Goal: Task Accomplishment & Management: Manage account settings

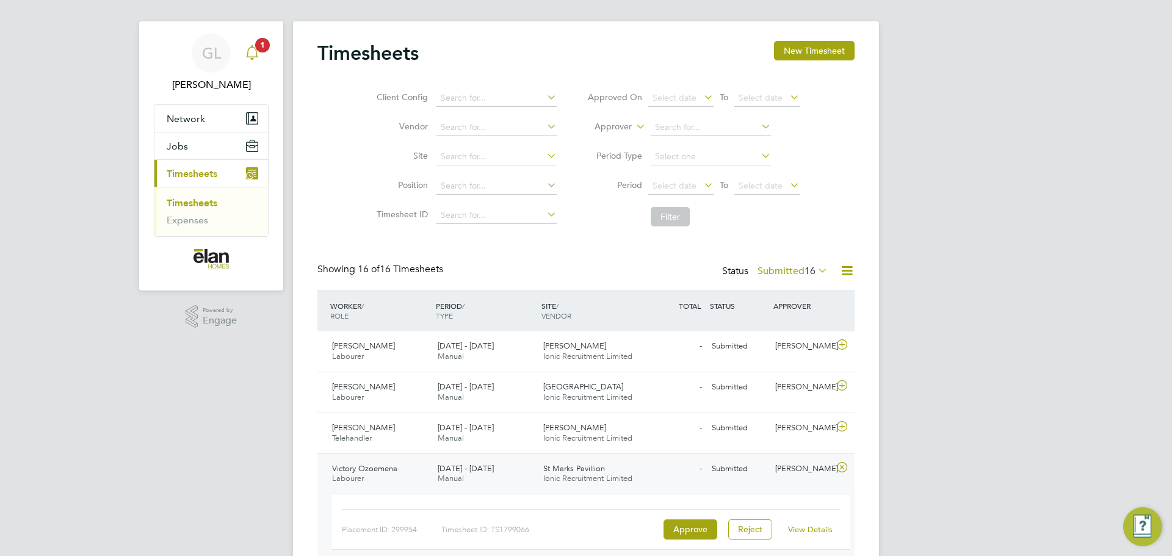
drag, startPoint x: 272, startPoint y: 56, endPoint x: 261, endPoint y: 56, distance: 10.4
click at [272, 56] on app-nav-sections-wrapper "GL Gethin Lloyd Notifications 1 Applications: Network Sites Jobs Placements Cur…" at bounding box center [211, 155] width 144 height 269
click at [261, 56] on div "Main navigation" at bounding box center [252, 53] width 24 height 24
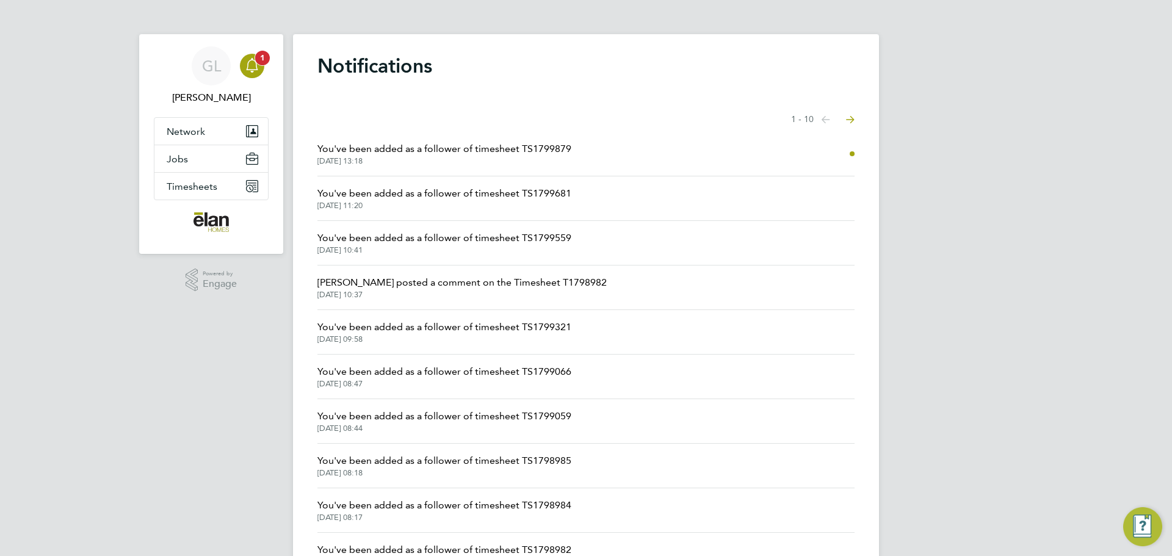
click at [261, 56] on span "1" at bounding box center [262, 58] width 15 height 15
click at [200, 75] on div "GL" at bounding box center [211, 65] width 39 height 39
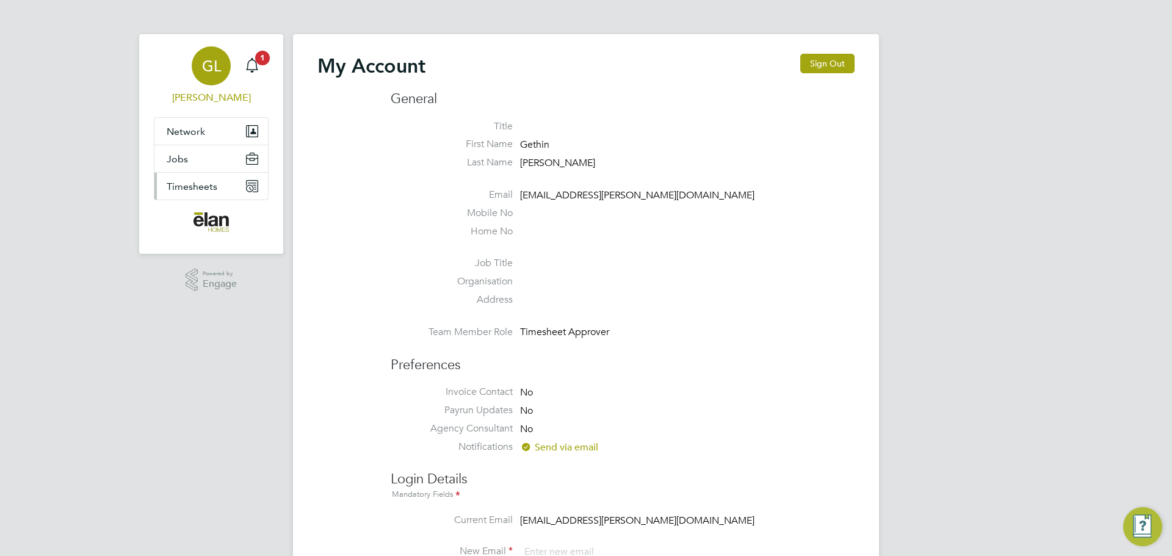
click at [205, 187] on span "Timesheets" at bounding box center [192, 187] width 51 height 12
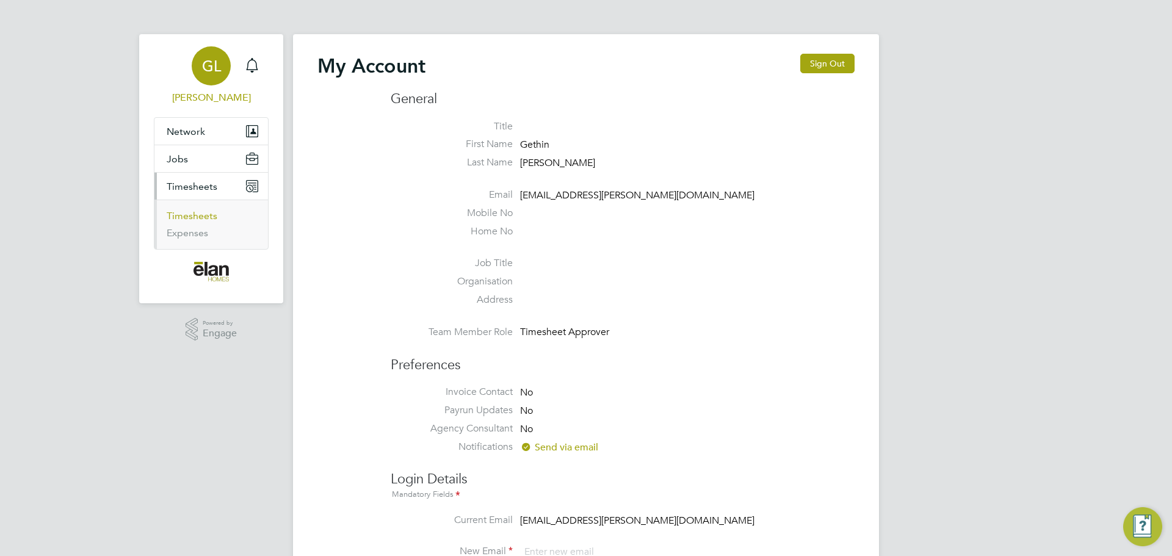
click at [198, 219] on link "Timesheets" at bounding box center [192, 216] width 51 height 12
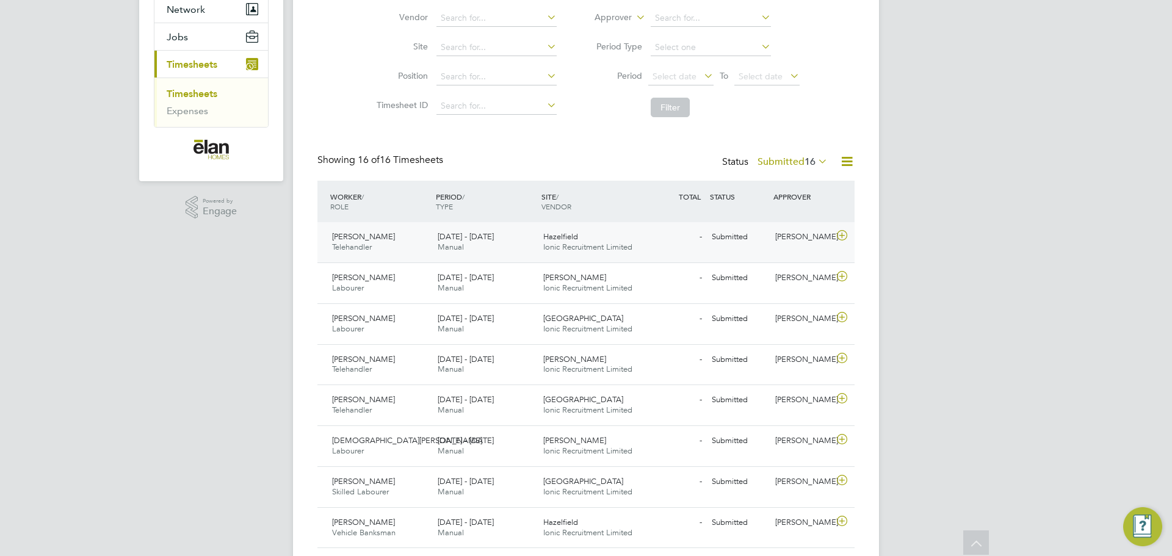
scroll to position [244, 0]
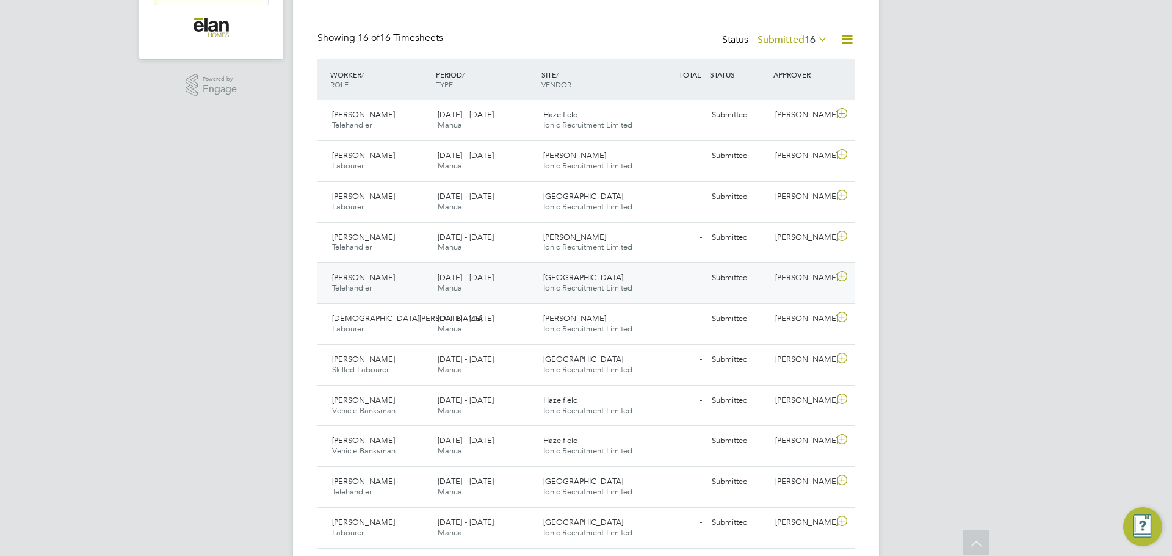
click at [778, 277] on div "[PERSON_NAME]" at bounding box center [801, 278] width 63 height 20
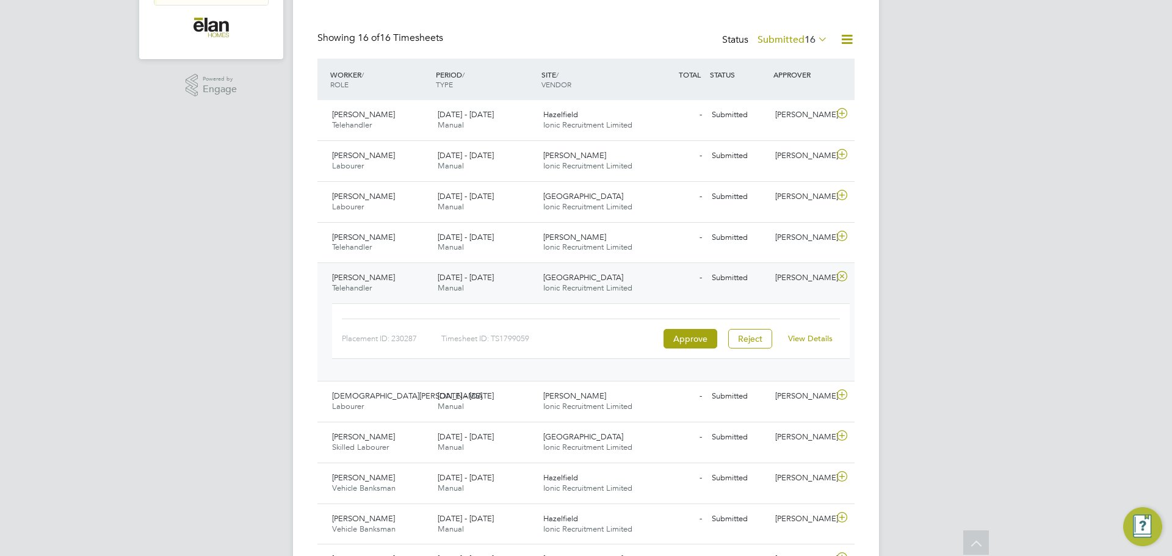
click at [813, 338] on link "View Details" at bounding box center [810, 338] width 45 height 10
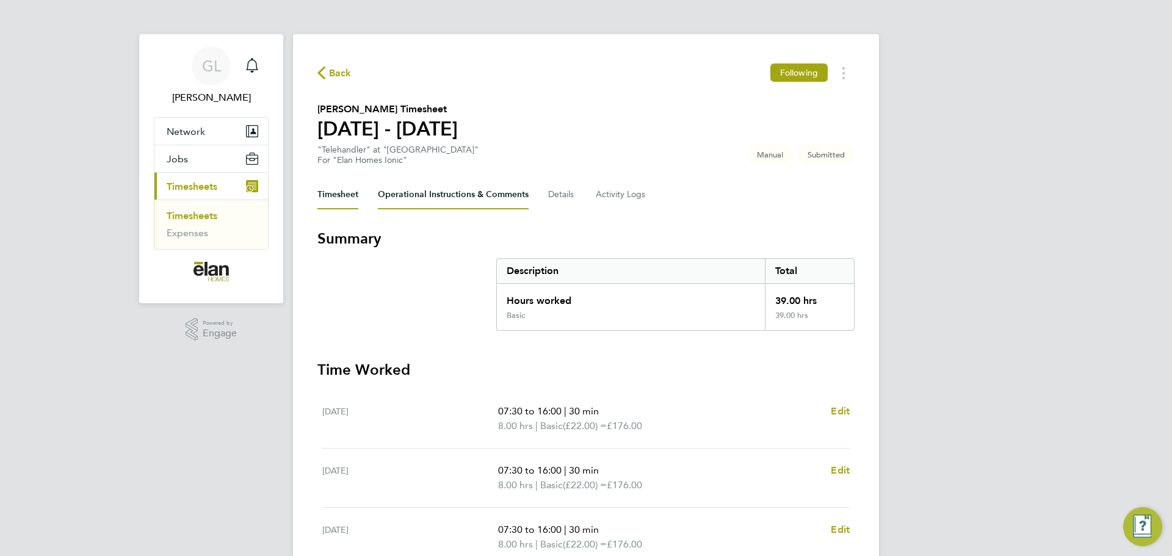
click at [479, 193] on Comments-tab "Operational Instructions & Comments" at bounding box center [453, 194] width 151 height 29
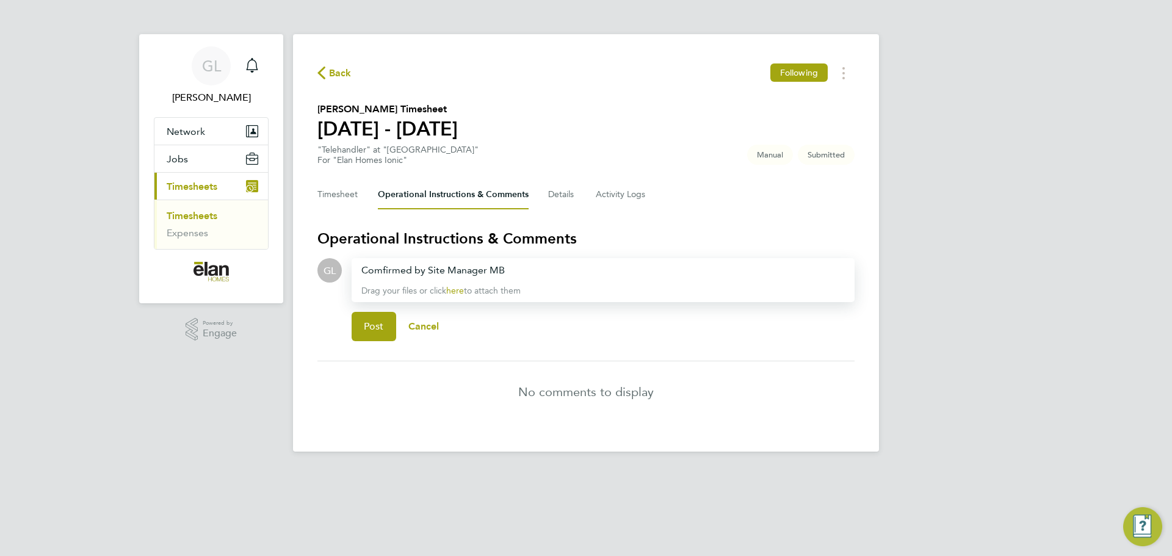
click at [383, 268] on div "Comfirmed by Site Manager MB" at bounding box center [602, 270] width 483 height 15
click at [365, 331] on span "Post" at bounding box center [374, 326] width 20 height 12
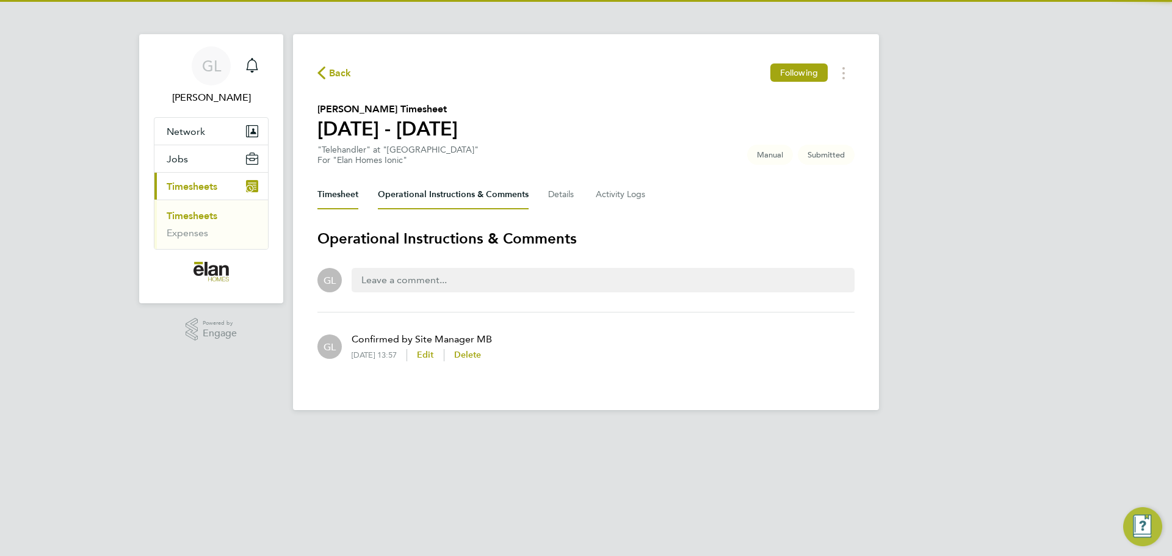
click at [347, 191] on button "Timesheet" at bounding box center [337, 194] width 41 height 29
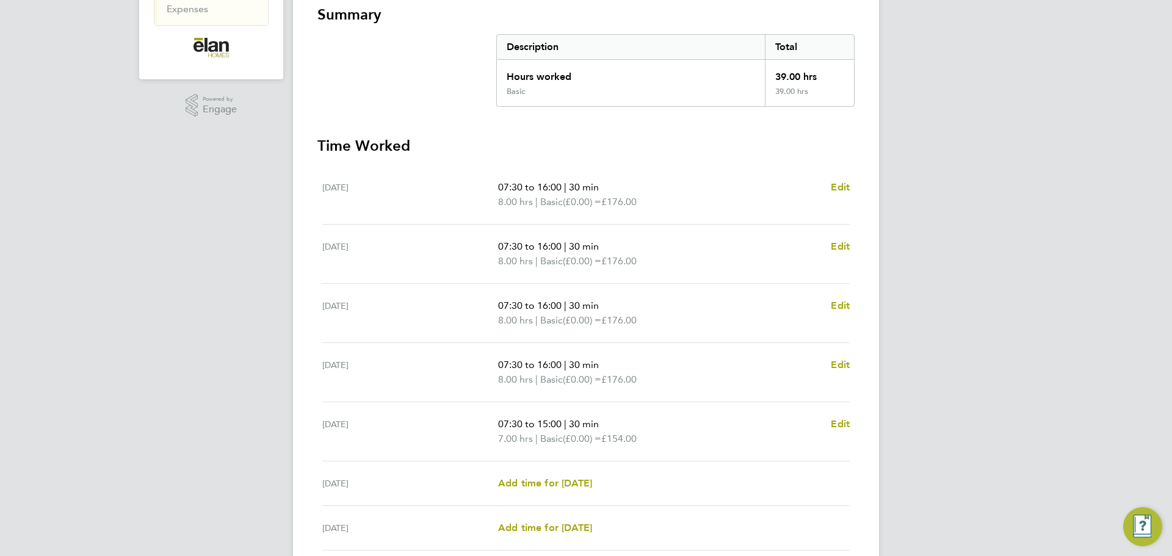
scroll to position [326, 0]
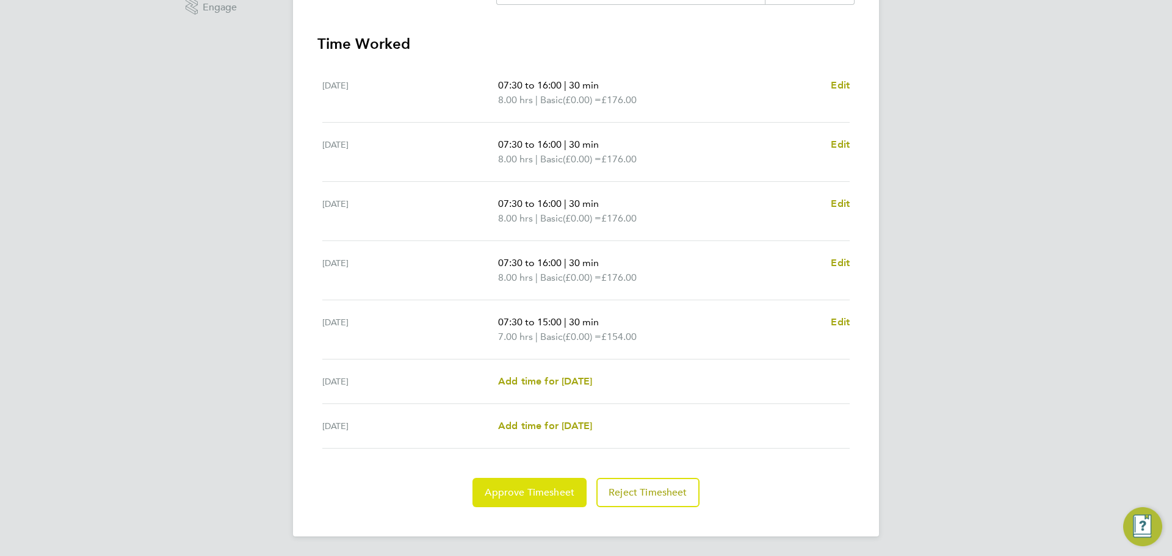
click at [523, 491] on span "Approve Timesheet" at bounding box center [529, 492] width 90 height 12
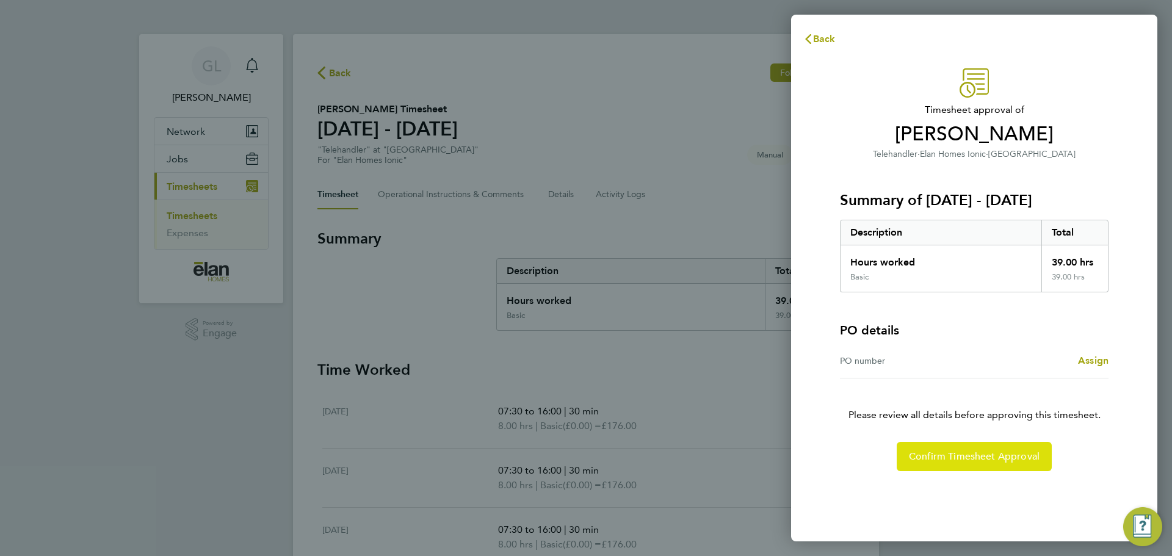
click at [988, 451] on span "Confirm Timesheet Approval" at bounding box center [974, 456] width 131 height 12
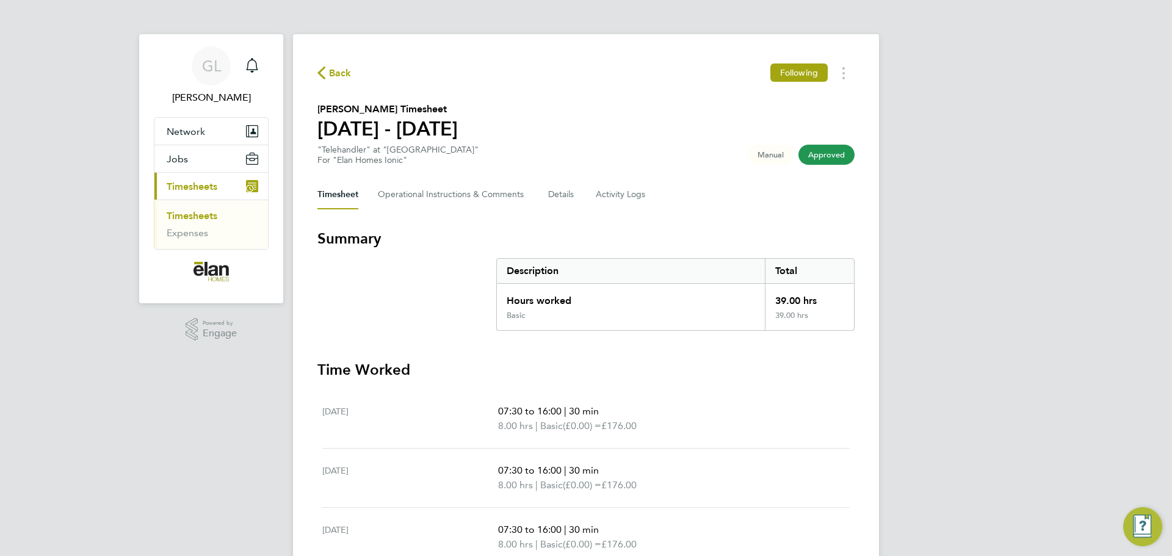
click at [197, 212] on link "Timesheets" at bounding box center [192, 216] width 51 height 12
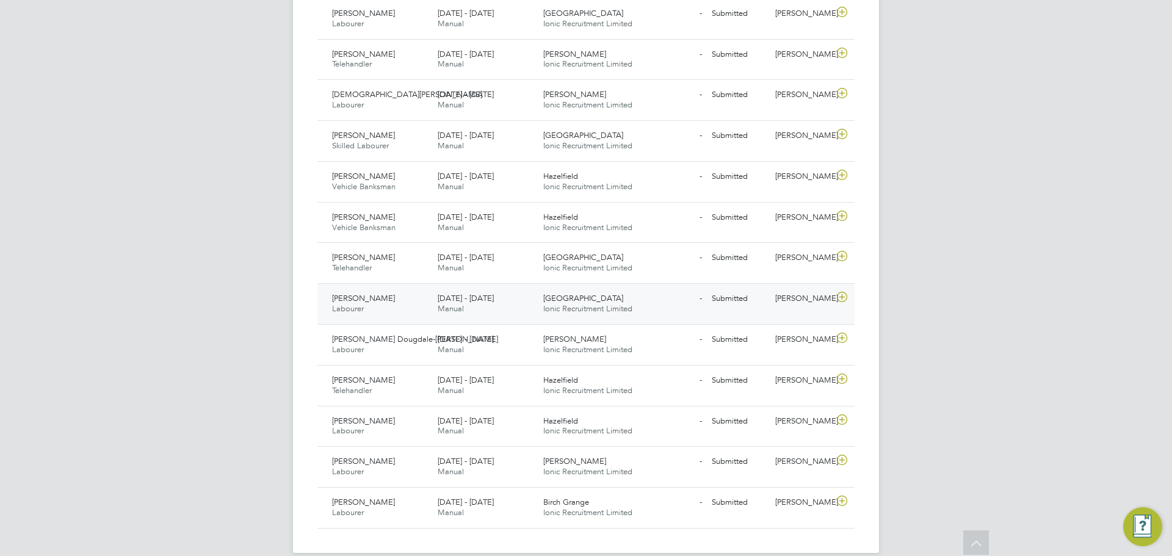
click at [663, 298] on div "- Submitted" at bounding box center [674, 299] width 63 height 20
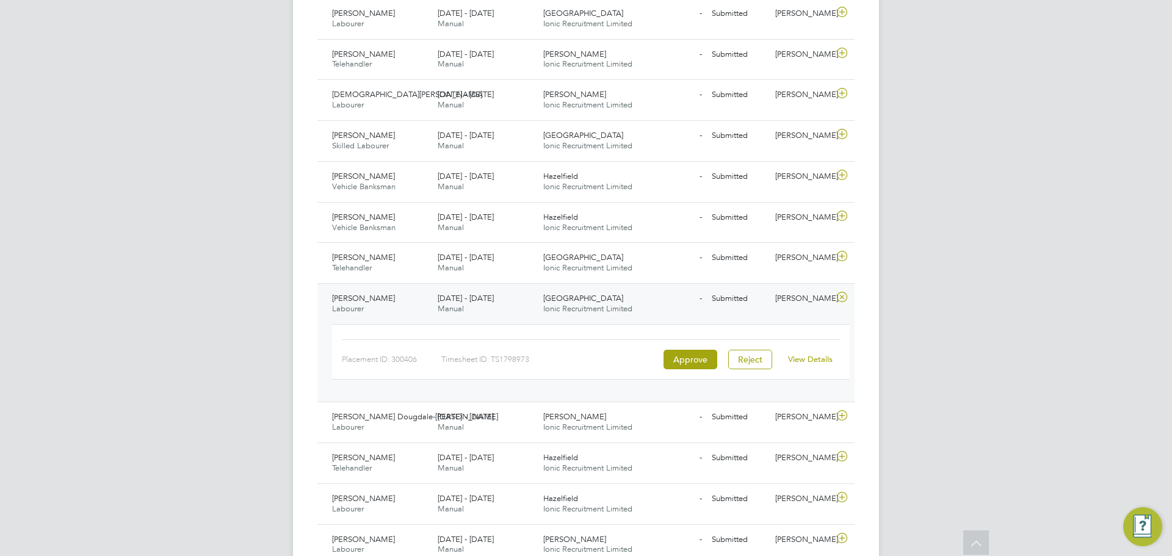
click at [823, 358] on link "View Details" at bounding box center [810, 359] width 45 height 10
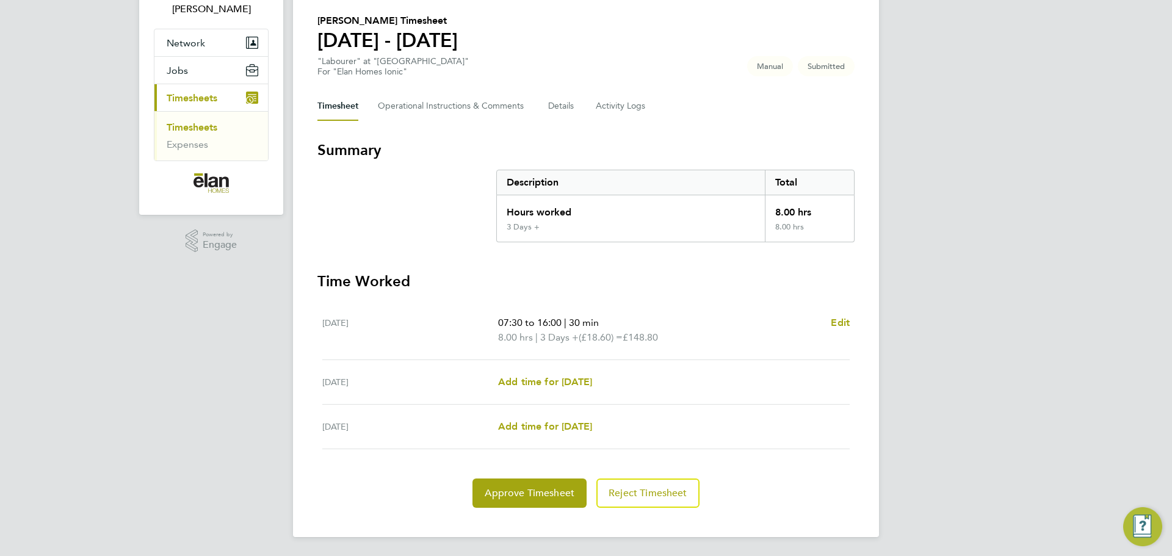
scroll to position [89, 0]
click at [439, 105] on Comments-tab "Operational Instructions & Comments" at bounding box center [453, 105] width 151 height 29
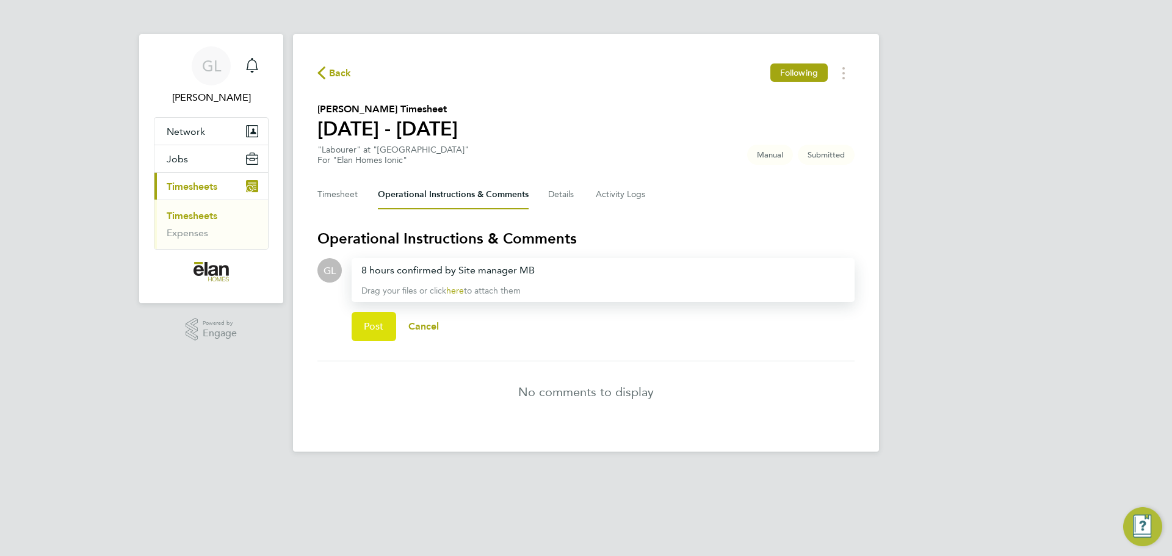
click at [360, 327] on button "Post" at bounding box center [373, 326] width 45 height 29
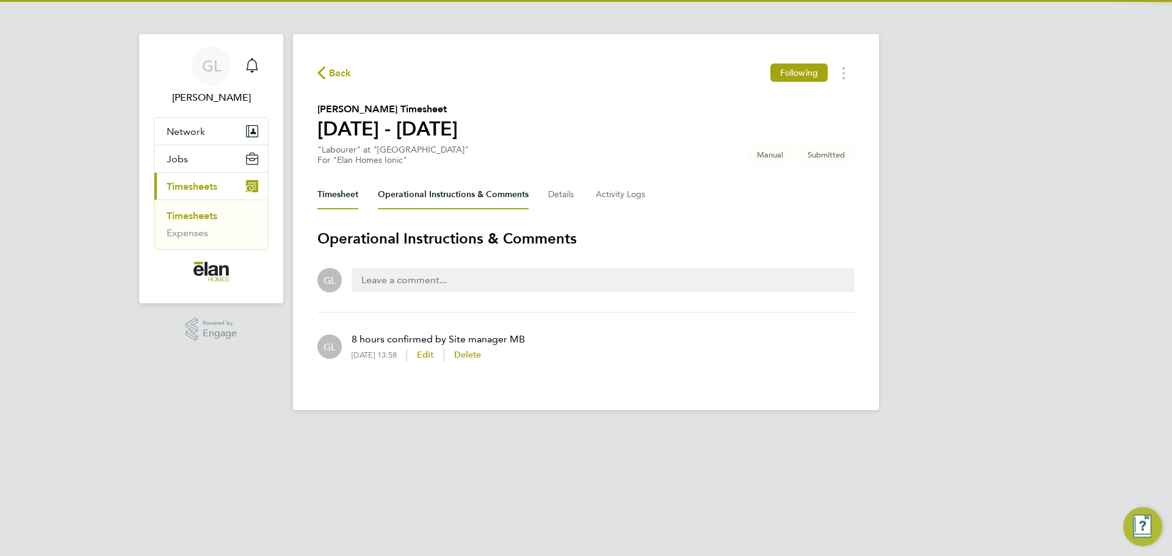
click at [355, 190] on button "Timesheet" at bounding box center [337, 194] width 41 height 29
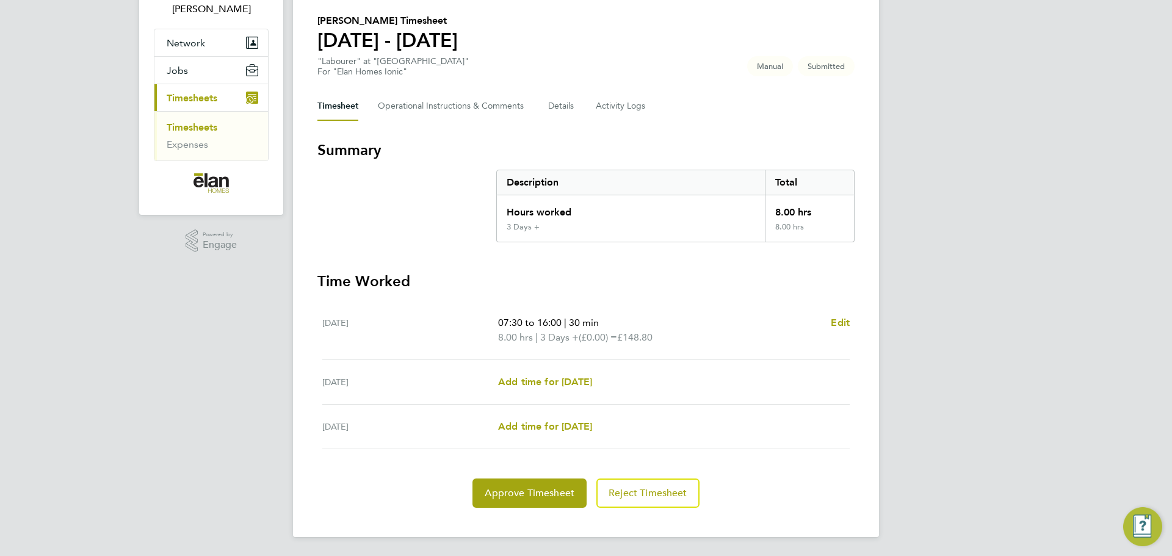
scroll to position [89, 0]
click at [552, 495] on span "Approve Timesheet" at bounding box center [529, 492] width 90 height 12
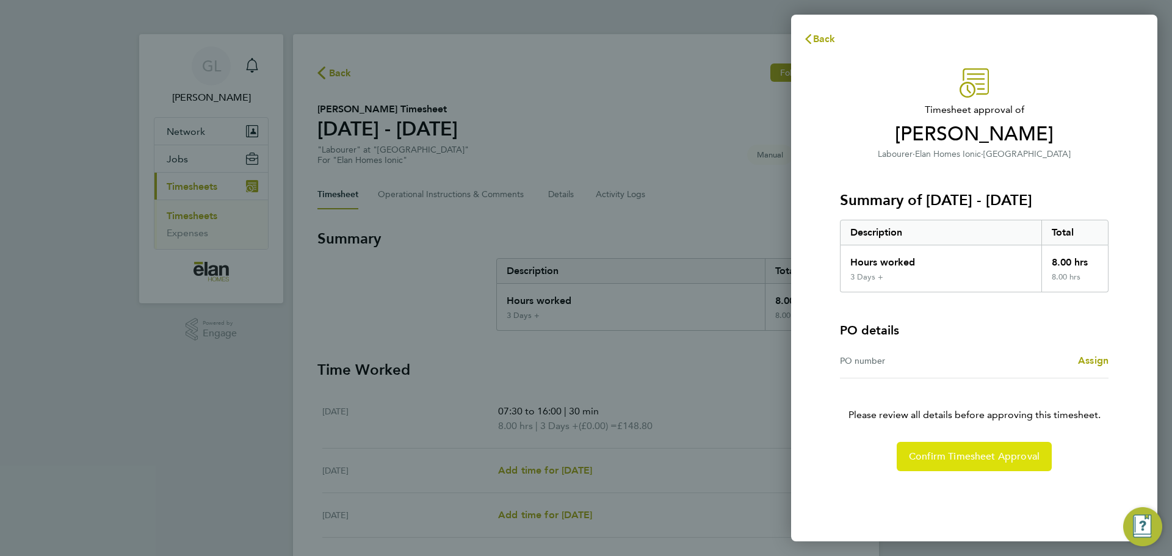
click at [1008, 448] on button "Confirm Timesheet Approval" at bounding box center [973, 456] width 155 height 29
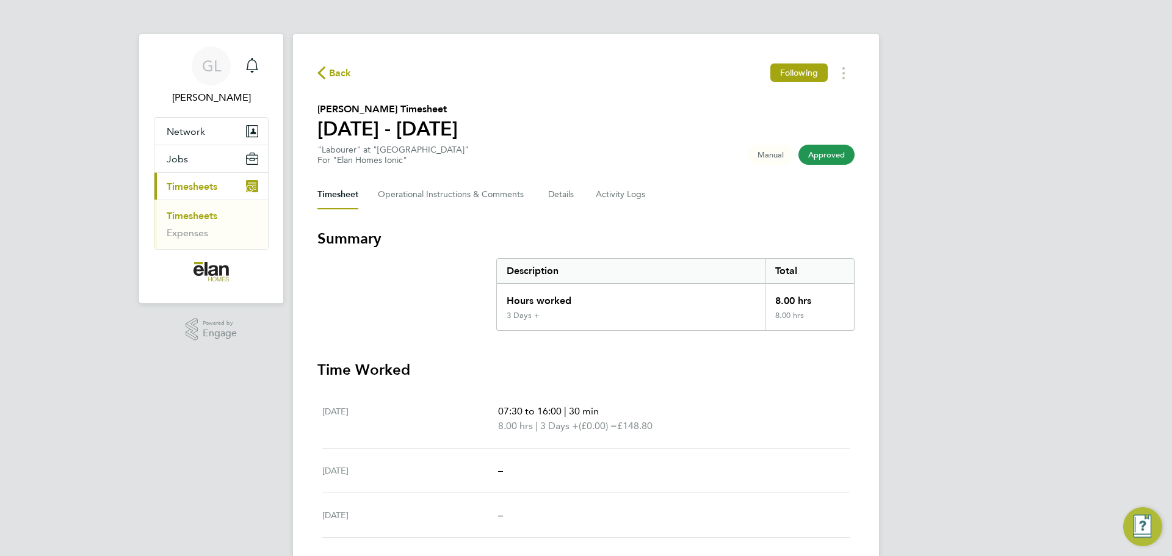
click at [187, 216] on link "Timesheets" at bounding box center [192, 216] width 51 height 12
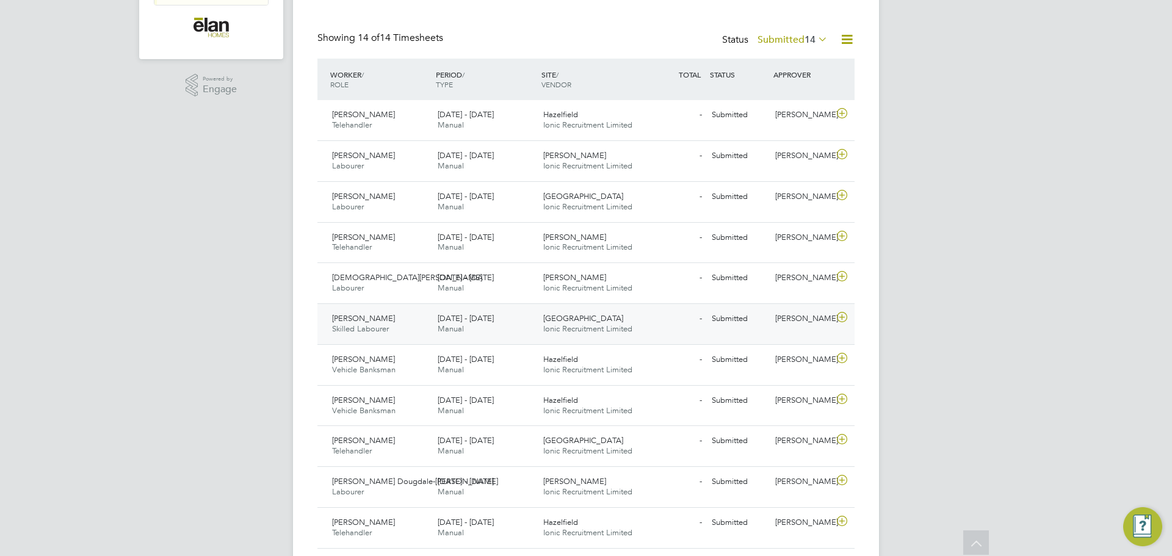
click at [638, 327] on div "Redwood Gardens Ionic Recruitment Limited" at bounding box center [591, 324] width 106 height 31
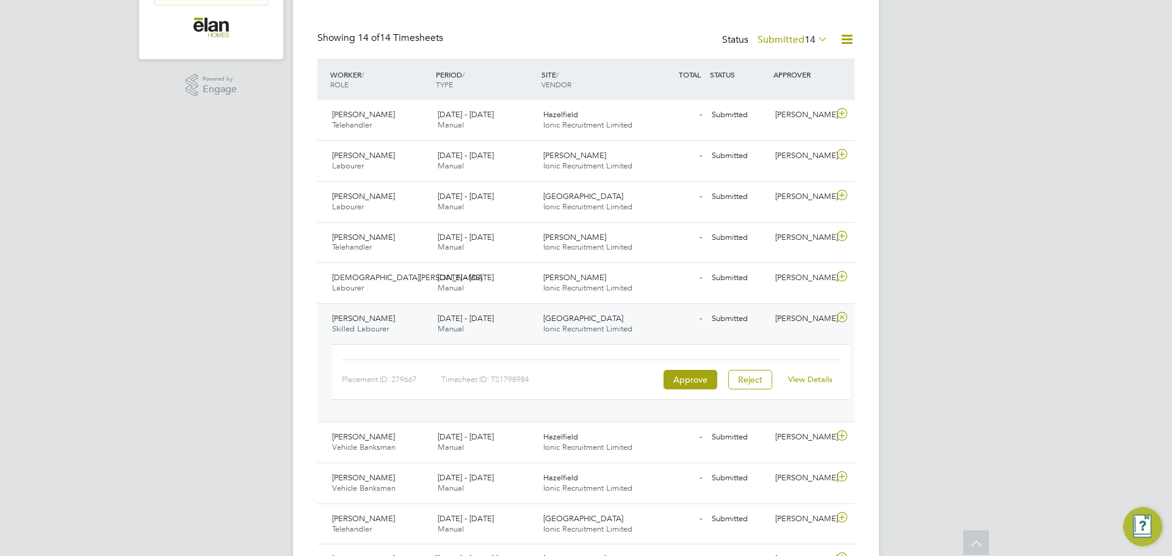
click at [799, 376] on link "View Details" at bounding box center [810, 379] width 45 height 10
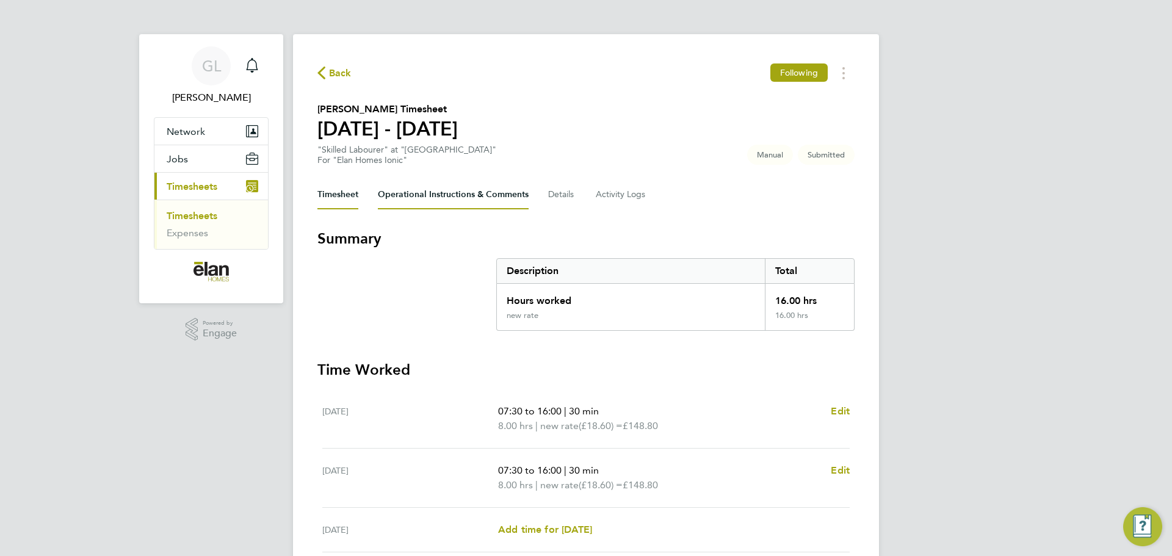
click at [466, 197] on Comments-tab "Operational Instructions & Comments" at bounding box center [453, 194] width 151 height 29
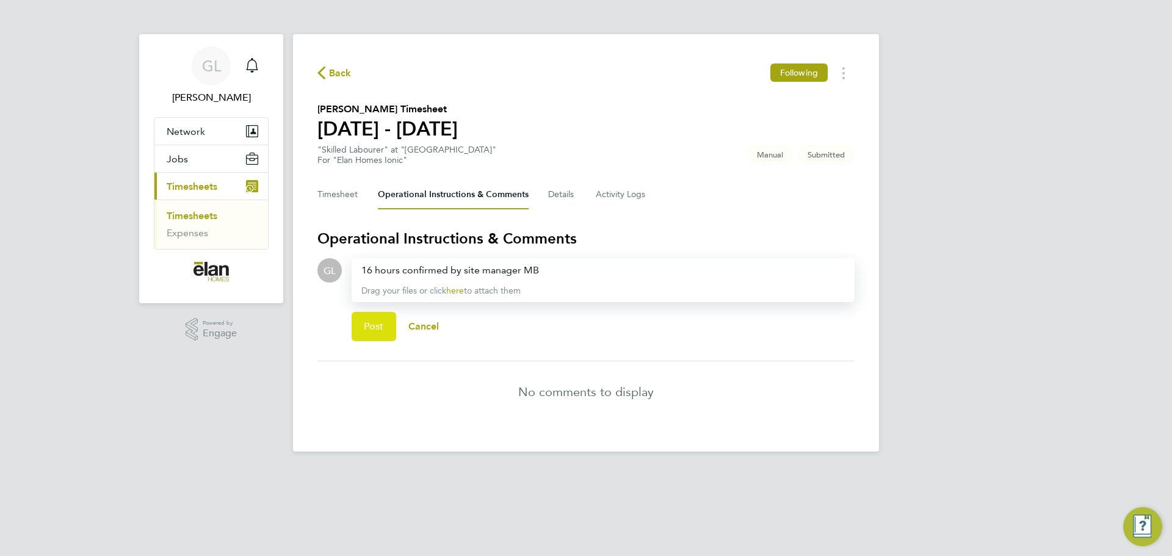
click at [386, 322] on button "Post" at bounding box center [373, 326] width 45 height 29
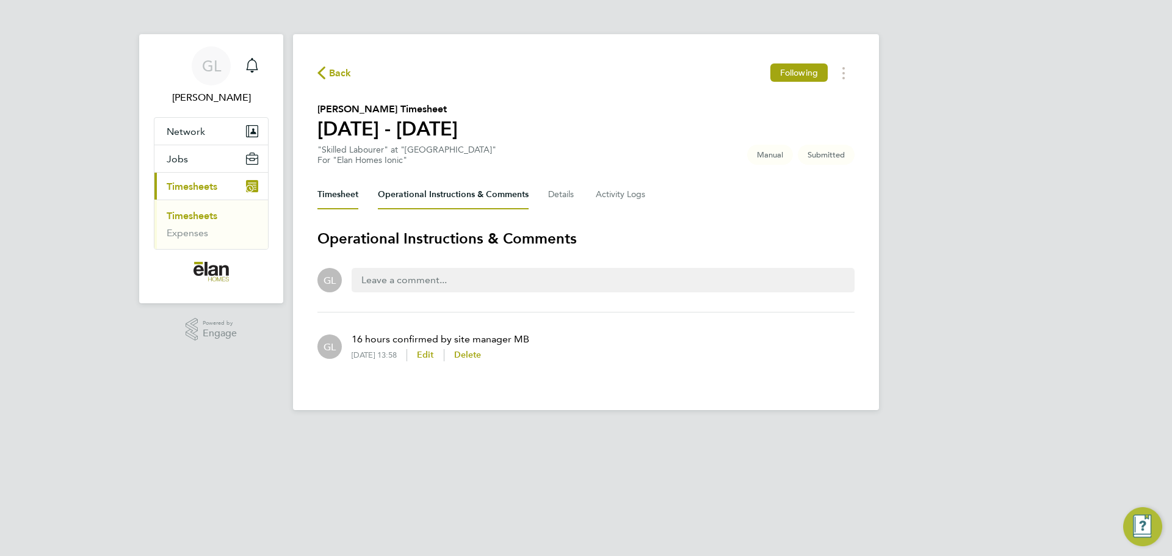
click at [335, 205] on button "Timesheet" at bounding box center [337, 194] width 41 height 29
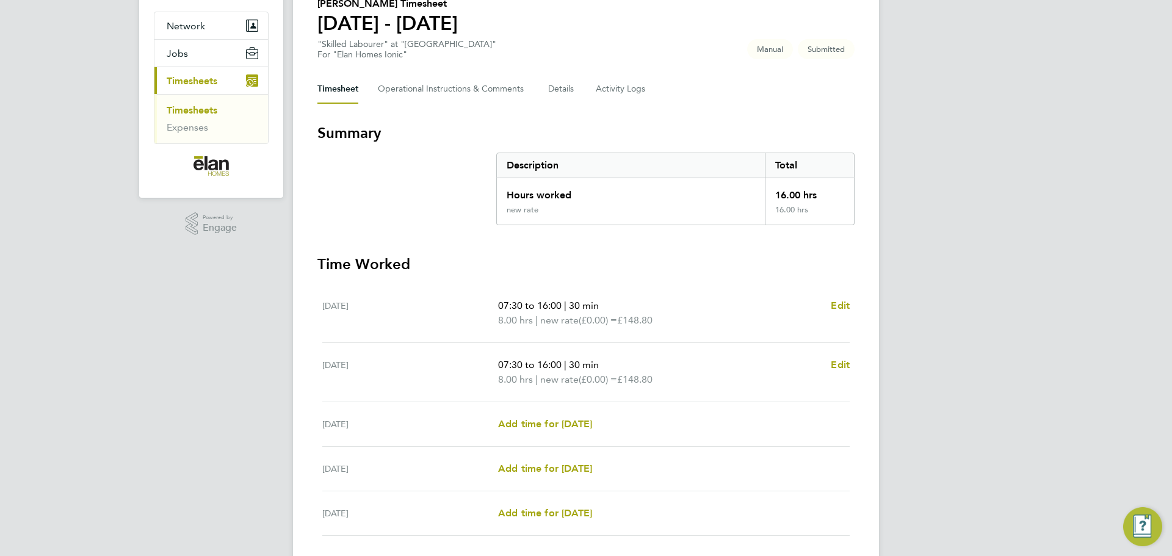
scroll to position [193, 0]
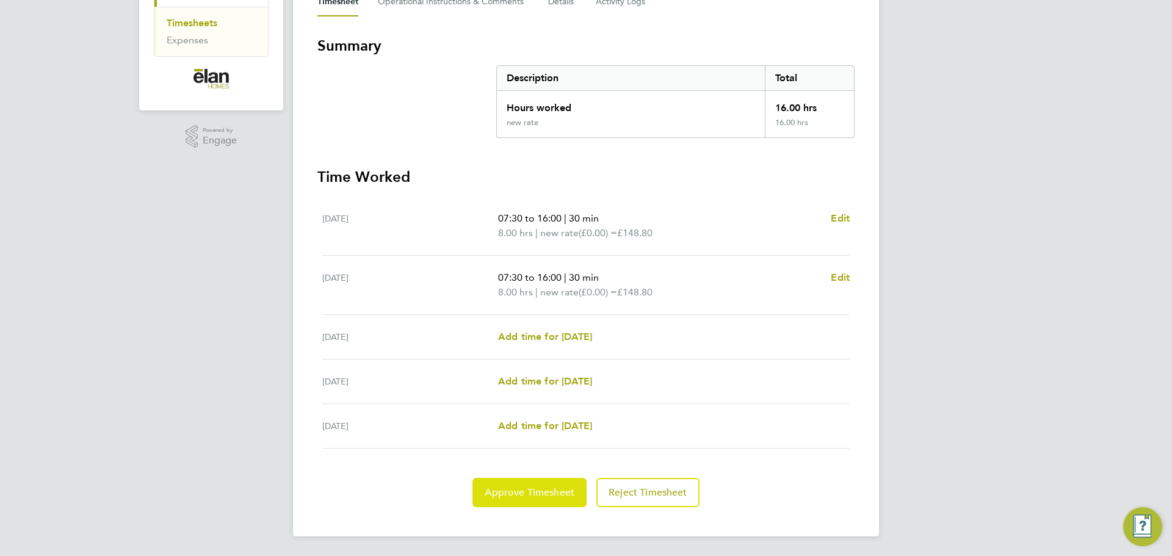
click at [541, 494] on span "Approve Timesheet" at bounding box center [529, 492] width 90 height 12
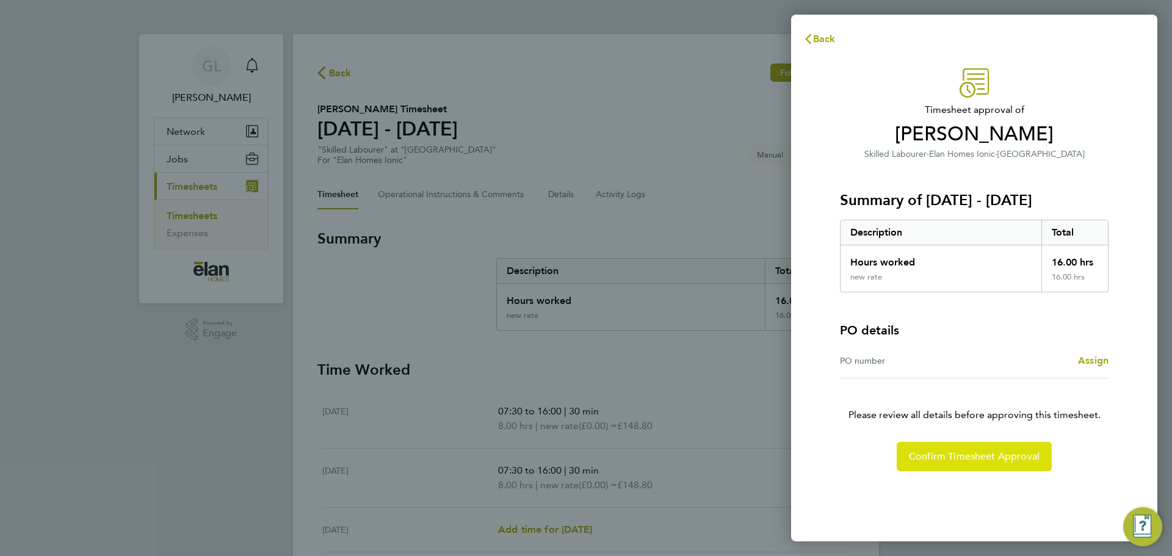
click at [988, 456] on span "Confirm Timesheet Approval" at bounding box center [974, 456] width 131 height 12
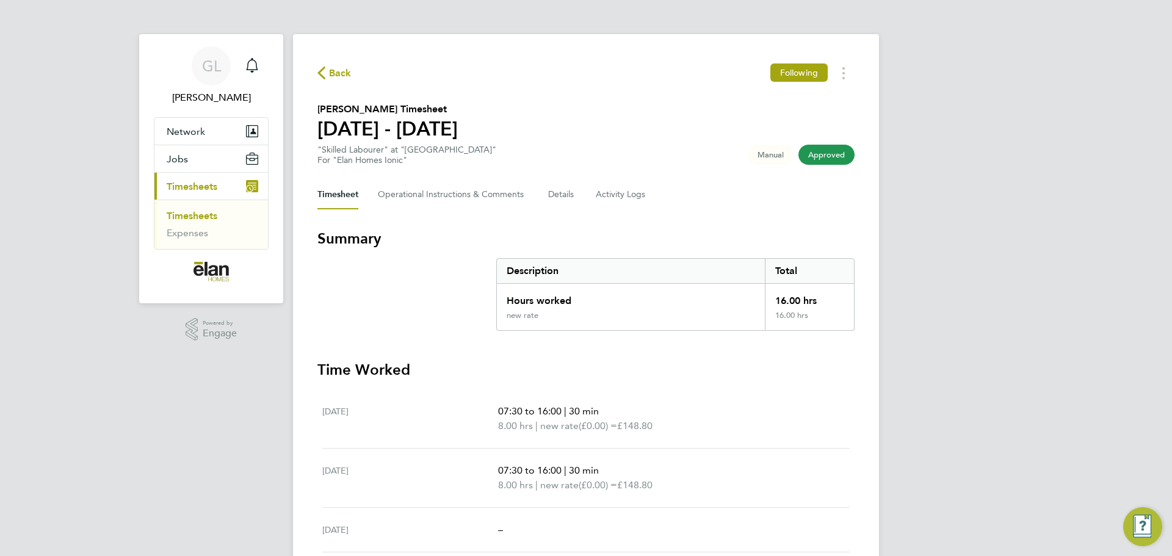
click at [190, 215] on link "Timesheets" at bounding box center [192, 216] width 51 height 12
